Goal: Navigation & Orientation: Find specific page/section

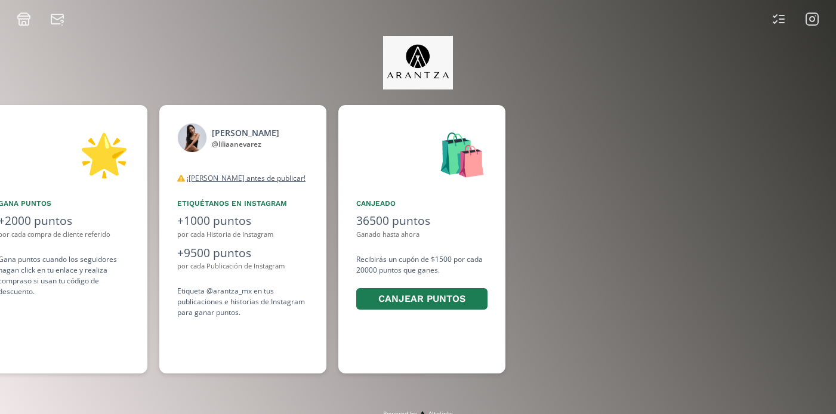
scroll to position [0, 895]
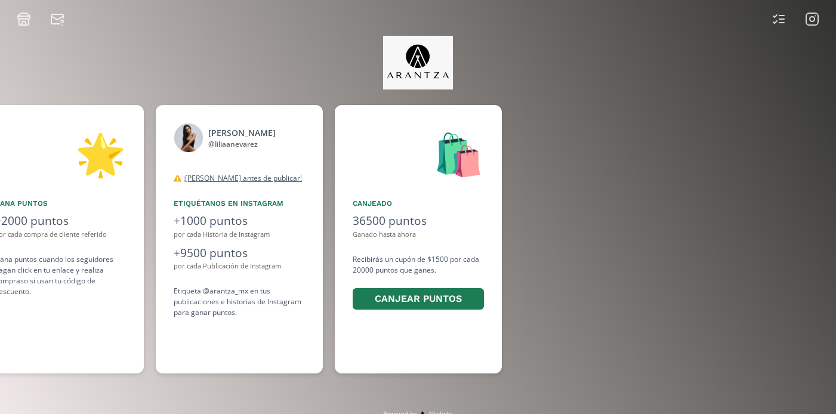
click at [811, 18] on icon at bounding box center [812, 19] width 14 height 14
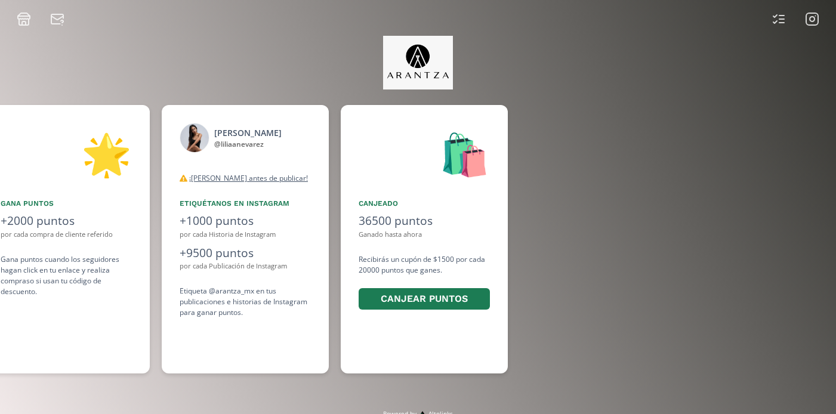
scroll to position [0, 895]
